Goal: Information Seeking & Learning: Learn about a topic

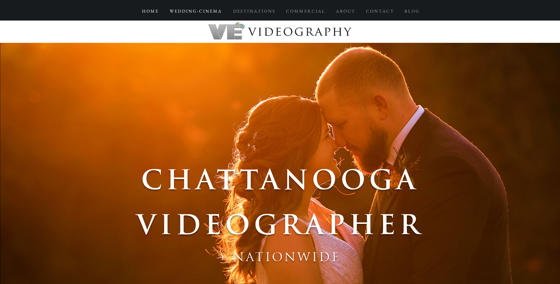
click at [221, 8] on p "W E D D I N G - C I N E M A" at bounding box center [195, 11] width 57 height 11
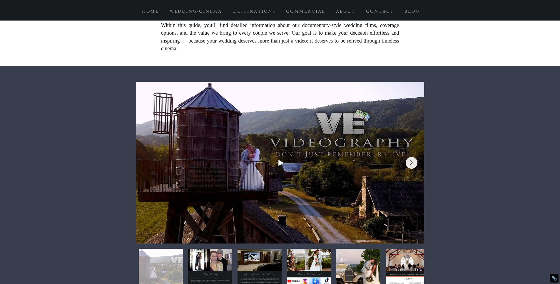
scroll to position [219, 0]
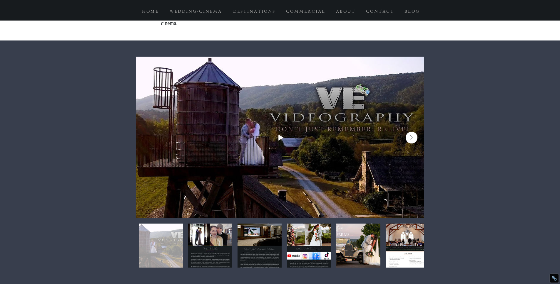
click at [412, 138] on icon "Next Item" at bounding box center [411, 137] width 3 height 5
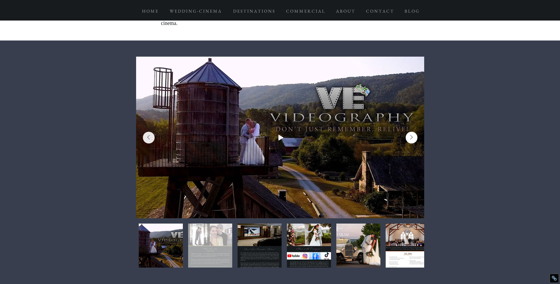
scroll to position [0, 288]
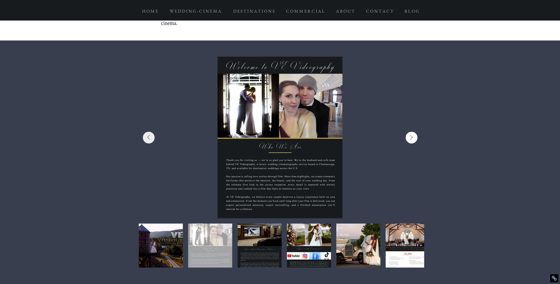
click at [412, 138] on icon "Next Item" at bounding box center [411, 137] width 3 height 5
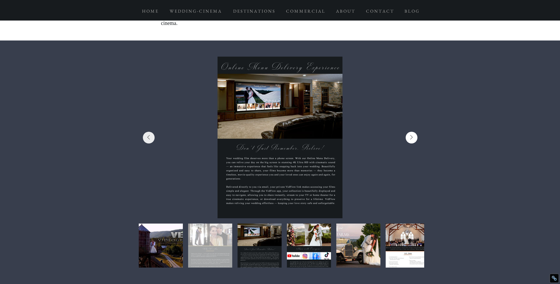
scroll to position [0, 576]
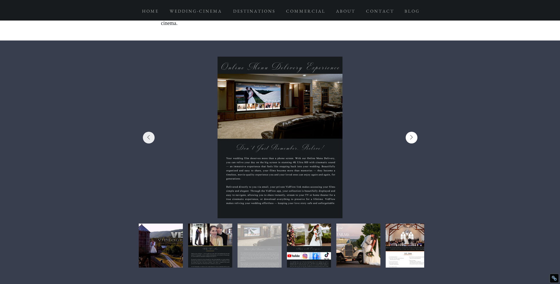
click at [412, 138] on icon "Next Item" at bounding box center [411, 137] width 3 height 5
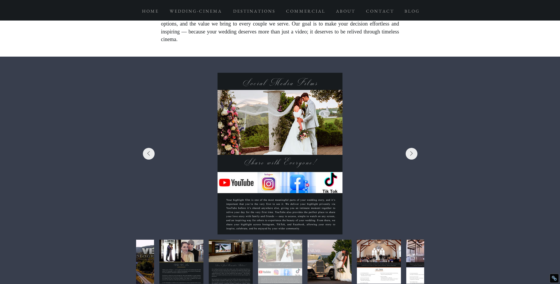
scroll to position [217, 0]
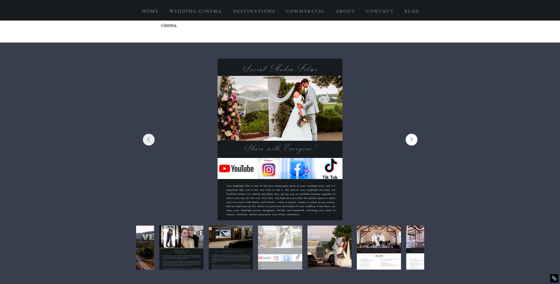
click at [412, 140] on icon "Next Item" at bounding box center [411, 139] width 3 height 5
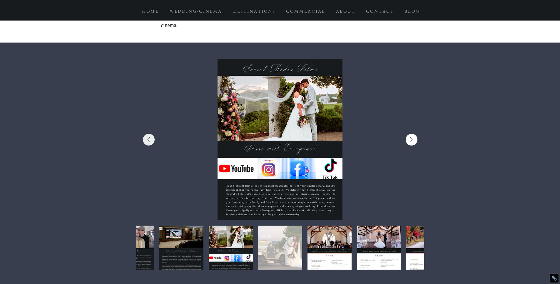
scroll to position [0, 1152]
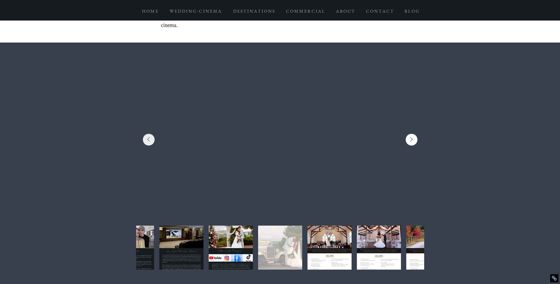
click at [412, 142] on icon "Next Item" at bounding box center [411, 139] width 3 height 5
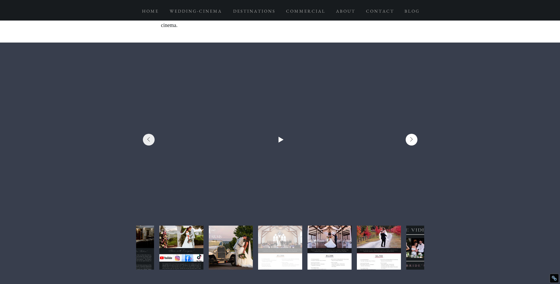
scroll to position [0, 1439]
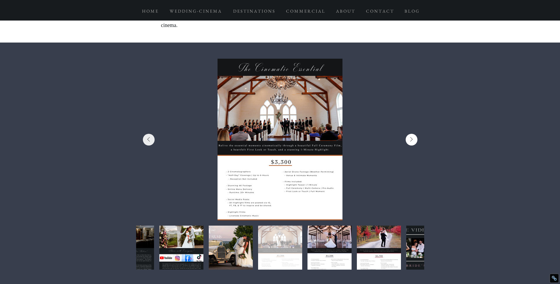
click at [412, 141] on icon "Next Item" at bounding box center [411, 139] width 2 height 4
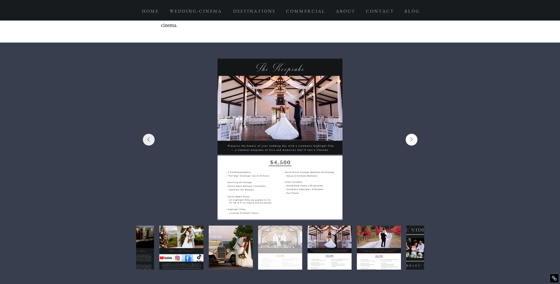
scroll to position [0, 1727]
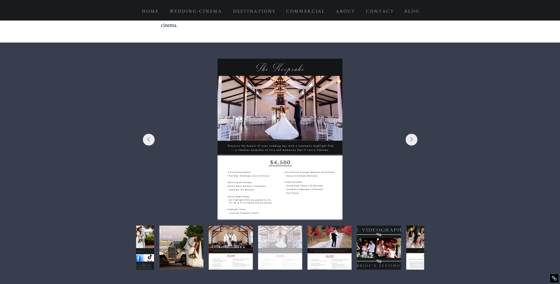
click at [288, 169] on div at bounding box center [280, 140] width 108 height 144
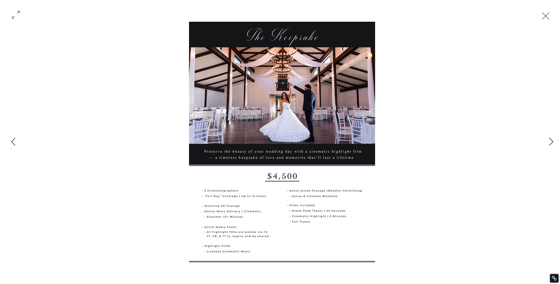
click at [551, 18] on button "Exit expand mode" at bounding box center [545, 15] width 11 height 13
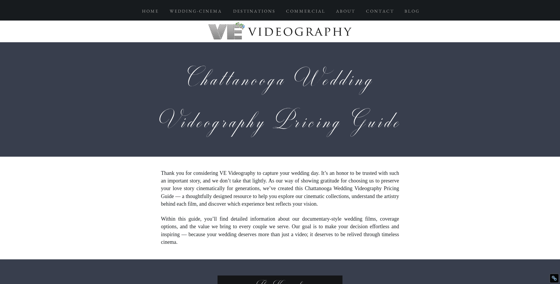
scroll to position [217, 0]
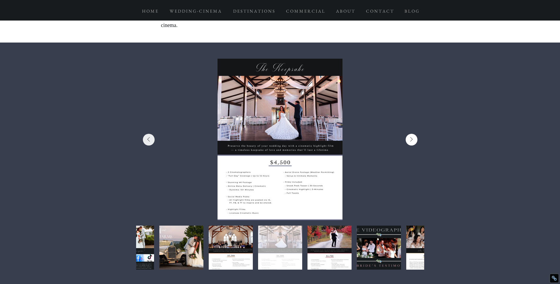
click at [410, 142] on icon "Next Item" at bounding box center [411, 139] width 3 height 5
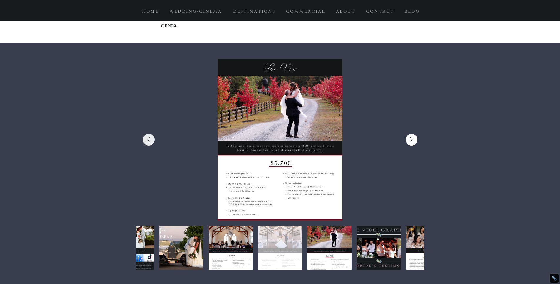
scroll to position [0, 2015]
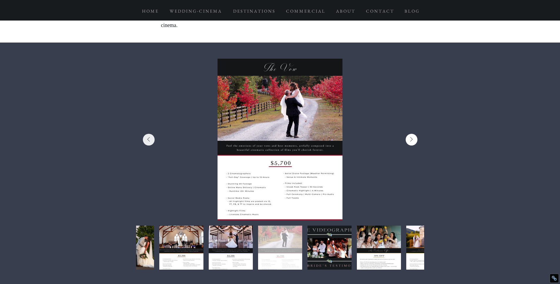
click at [411, 140] on icon "Next Item" at bounding box center [411, 139] width 3 height 5
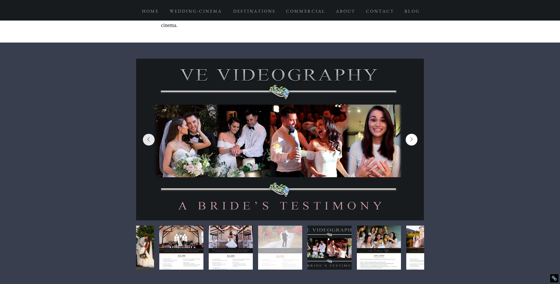
scroll to position [0, 2303]
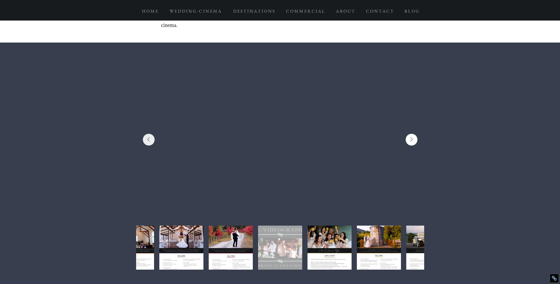
click at [412, 142] on icon "Next Item" at bounding box center [411, 139] width 3 height 5
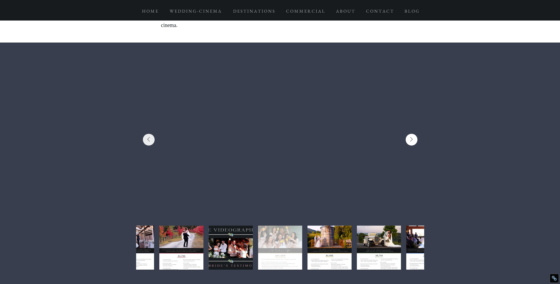
scroll to position [0, 2591]
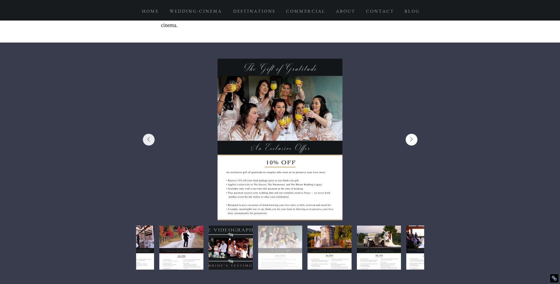
click at [412, 142] on icon "Next Item" at bounding box center [411, 139] width 3 height 5
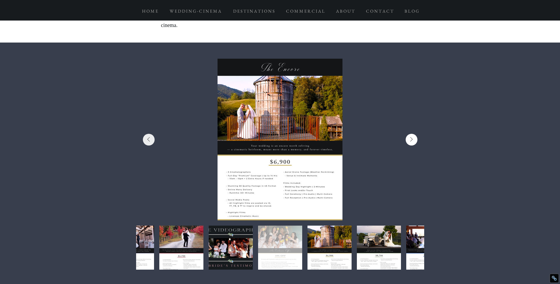
scroll to position [0, 2879]
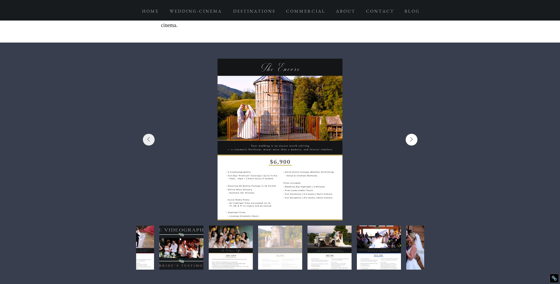
click at [412, 141] on icon "Next Item" at bounding box center [411, 139] width 3 height 5
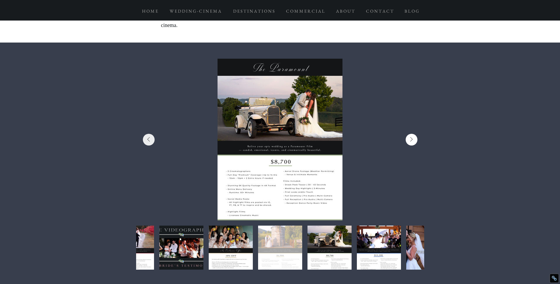
scroll to position [0, 3167]
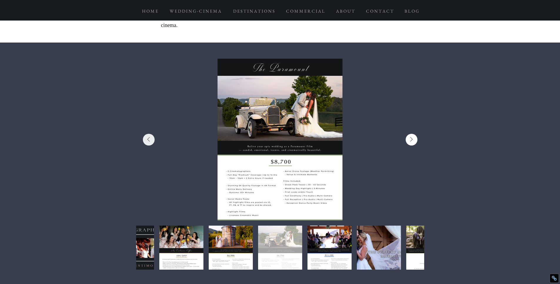
click at [411, 140] on icon "Next Item" at bounding box center [411, 139] width 3 height 5
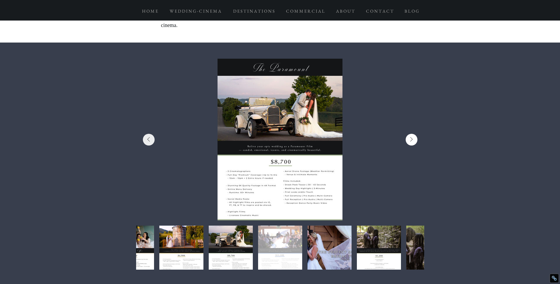
scroll to position [0, 3455]
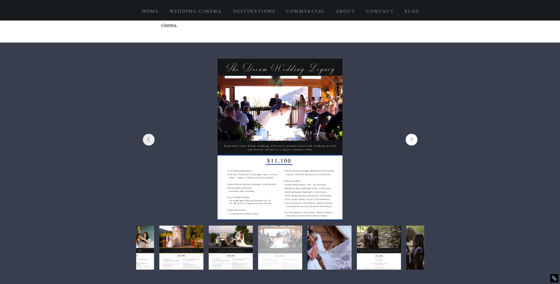
click at [411, 141] on icon "Next Item" at bounding box center [411, 139] width 3 height 5
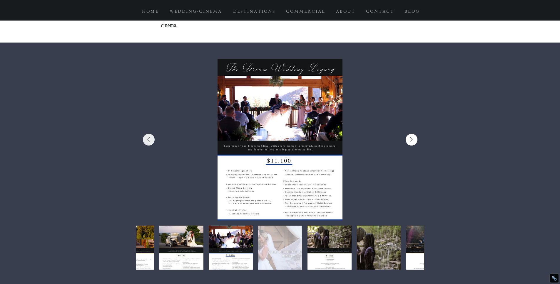
scroll to position [0, 3742]
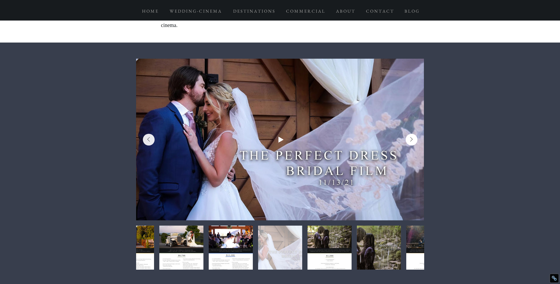
click at [411, 141] on icon "Next Item" at bounding box center [411, 139] width 3 height 5
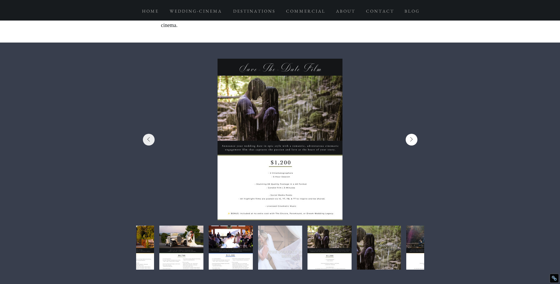
click at [411, 141] on icon "Next Item" at bounding box center [411, 139] width 3 height 5
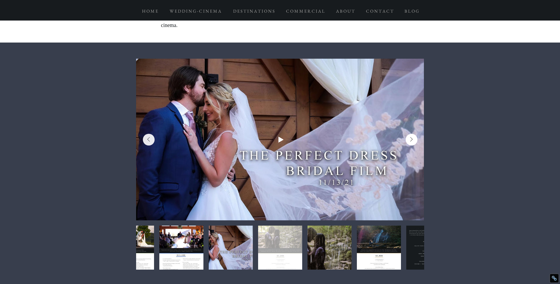
scroll to position [0, 4030]
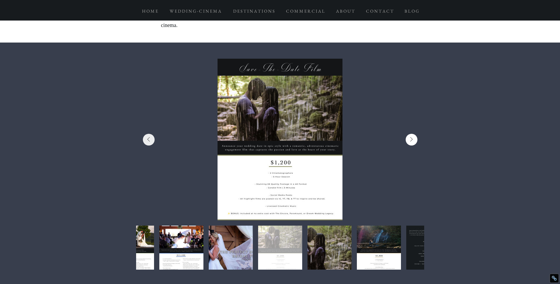
click at [411, 141] on icon "Next Item" at bounding box center [411, 139] width 3 height 5
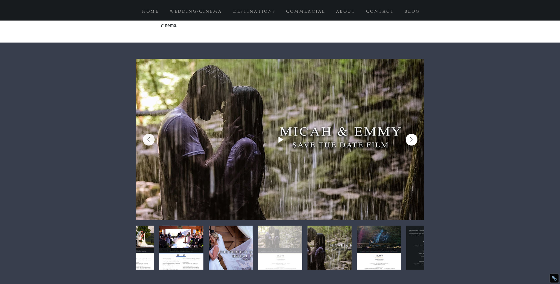
scroll to position [0, 4318]
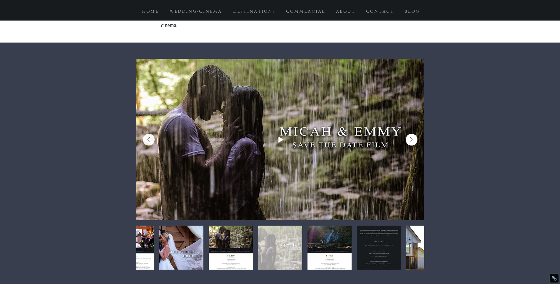
click at [411, 141] on icon "Next Item" at bounding box center [411, 139] width 3 height 5
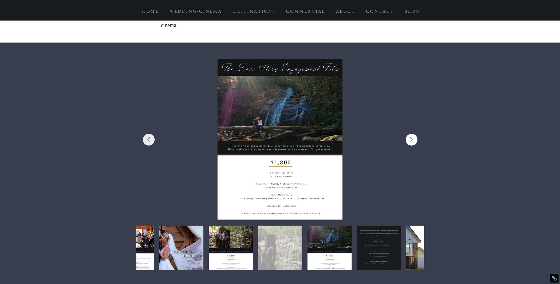
scroll to position [0, 4606]
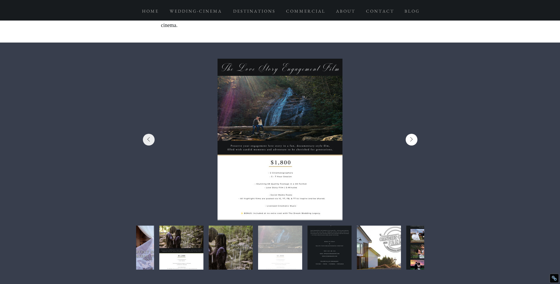
click at [411, 141] on icon "Next Item" at bounding box center [411, 139] width 3 height 5
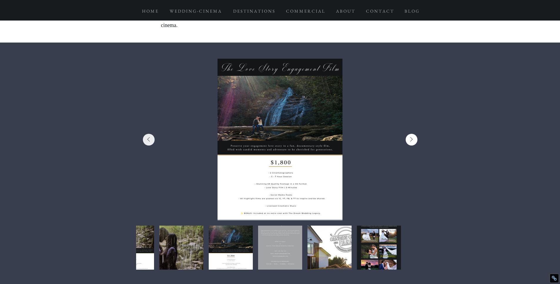
scroll to position [0, 4894]
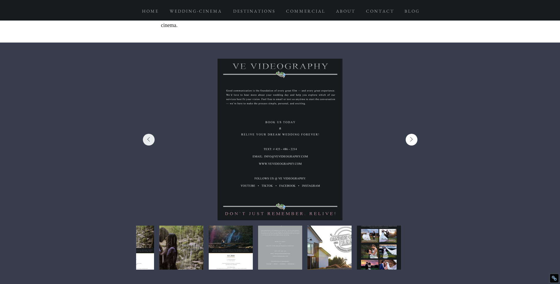
click at [411, 141] on icon "Next Item" at bounding box center [411, 139] width 3 height 5
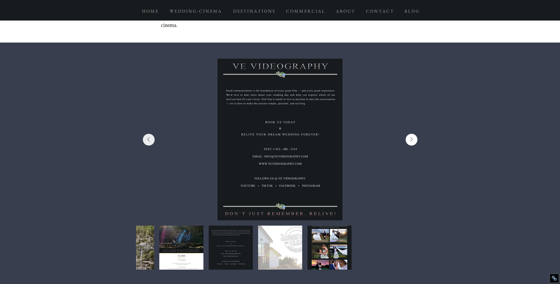
scroll to position [0, 5182]
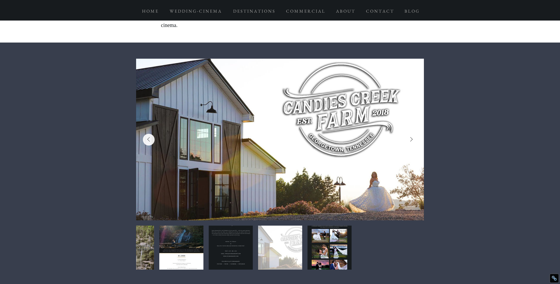
click at [411, 141] on icon "Next Item" at bounding box center [411, 139] width 3 height 5
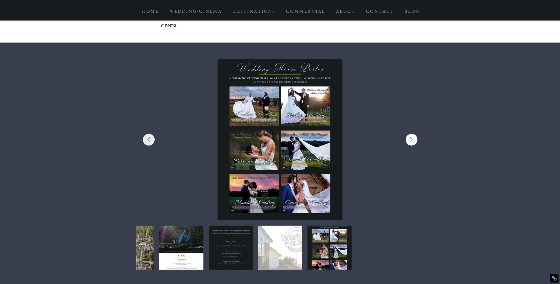
scroll to position [0, 5470]
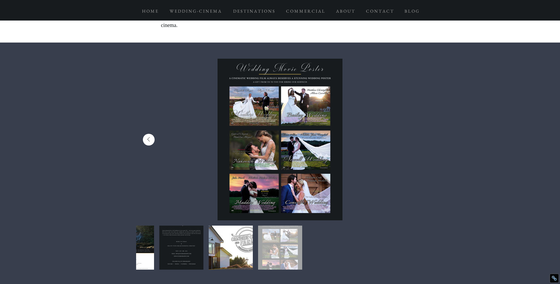
click at [149, 141] on icon "Previous Item" at bounding box center [148, 139] width 3 height 5
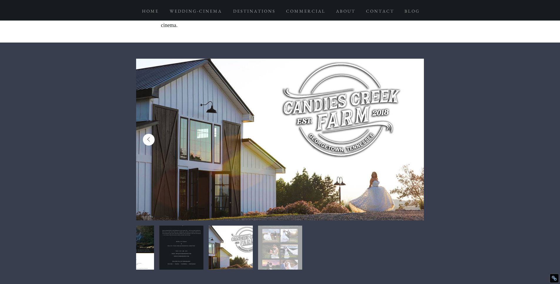
scroll to position [0, 5182]
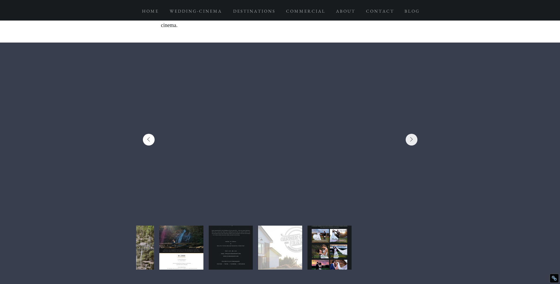
click at [150, 140] on icon "Previous Item" at bounding box center [148, 139] width 3 height 5
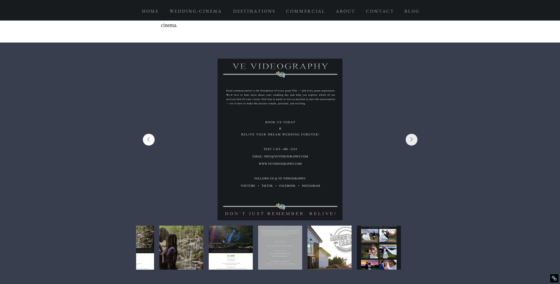
click at [150, 140] on icon "Previous Item" at bounding box center [148, 139] width 3 height 5
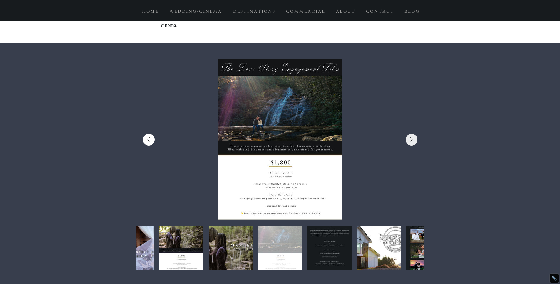
click at [150, 140] on icon "Previous Item" at bounding box center [148, 139] width 3 height 5
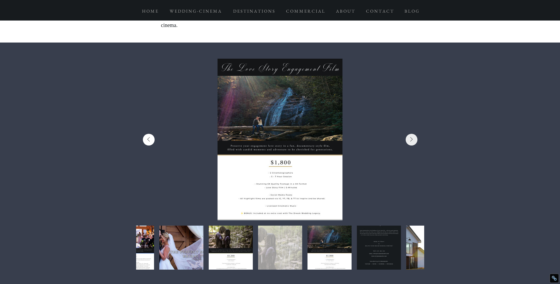
scroll to position [0, 4318]
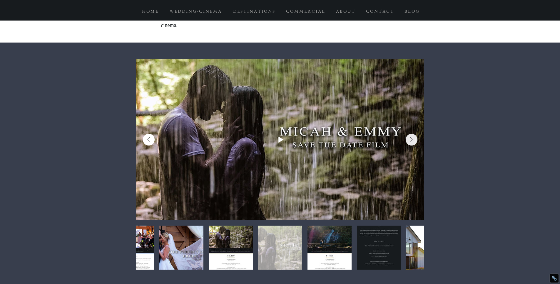
click at [150, 140] on icon "Previous Item" at bounding box center [148, 139] width 3 height 5
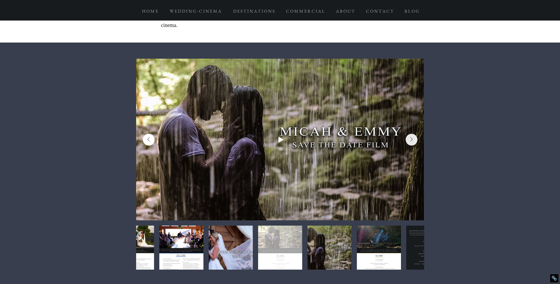
scroll to position [0, 4030]
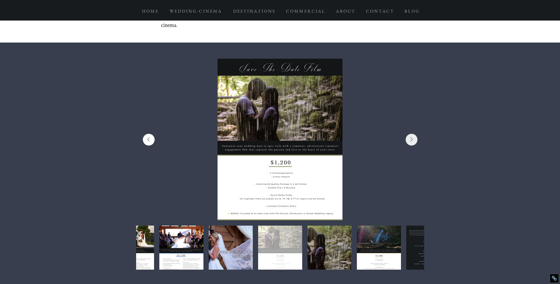
click at [150, 140] on icon "Previous Item" at bounding box center [148, 139] width 3 height 5
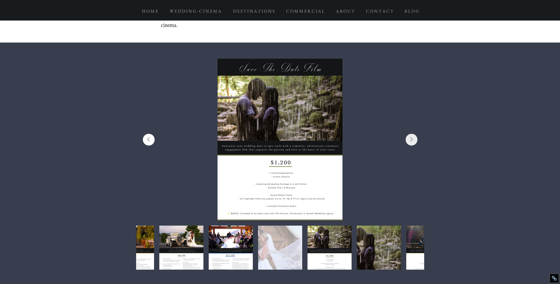
scroll to position [0, 3742]
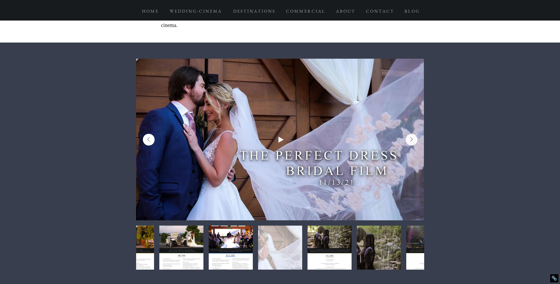
click at [150, 140] on icon "Previous Item" at bounding box center [148, 139] width 3 height 5
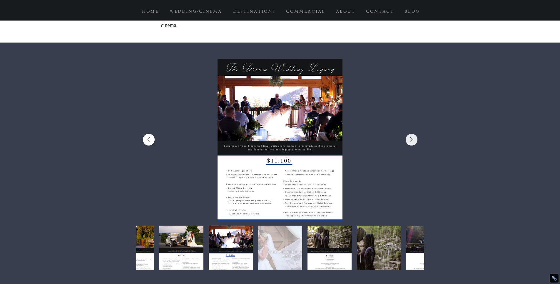
scroll to position [0, 3455]
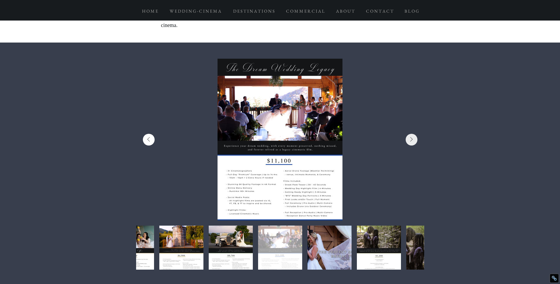
click at [150, 140] on icon "Previous Item" at bounding box center [148, 139] width 3 height 5
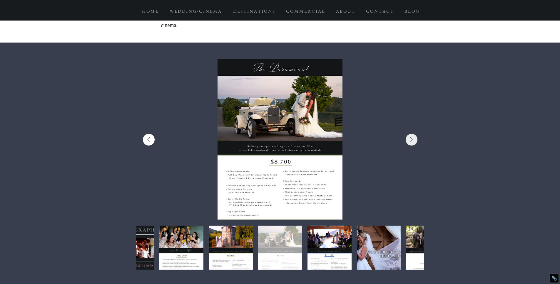
click at [150, 140] on icon "Previous Item" at bounding box center [148, 139] width 3 height 5
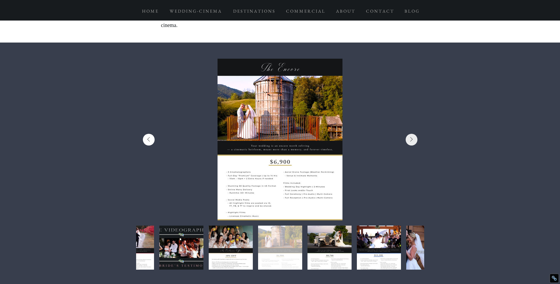
click at [150, 140] on icon "Previous Item" at bounding box center [148, 139] width 3 height 5
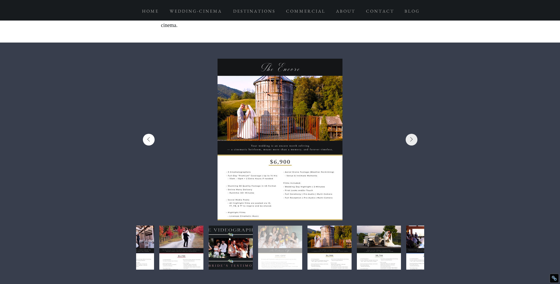
scroll to position [0, 2591]
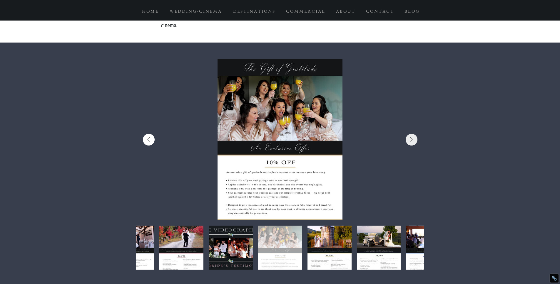
click at [148, 141] on icon "Previous Item" at bounding box center [148, 139] width 3 height 5
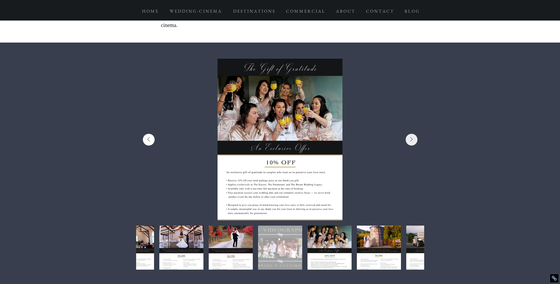
scroll to position [0, 2303]
